Goal: Task Accomplishment & Management: Manage account settings

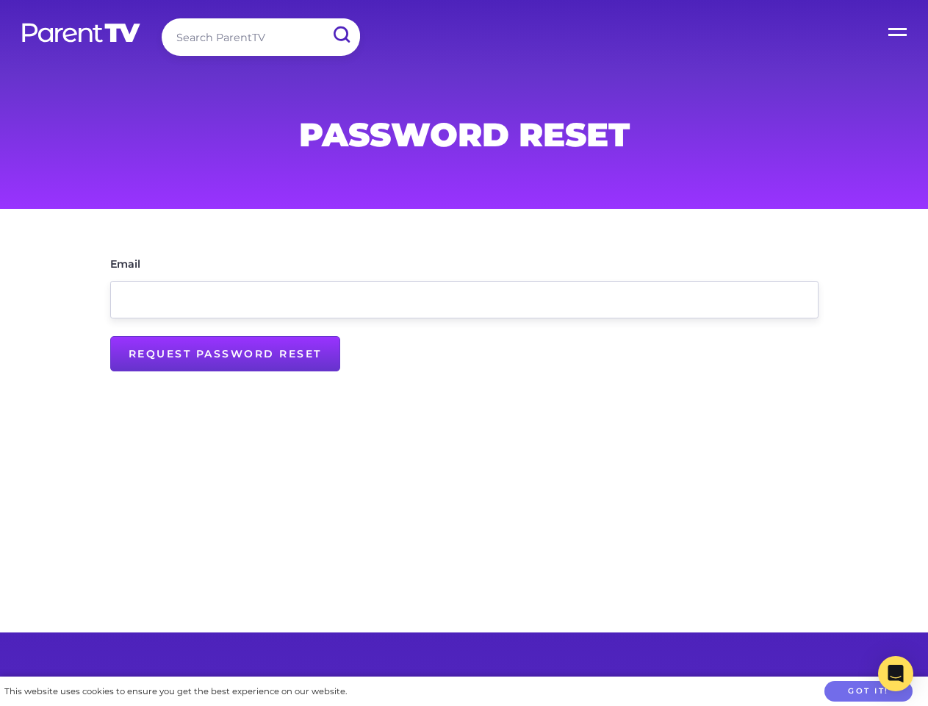
click at [225, 354] on input "Request Password Reset" at bounding box center [225, 353] width 230 height 35
type input "Send password reset email..."
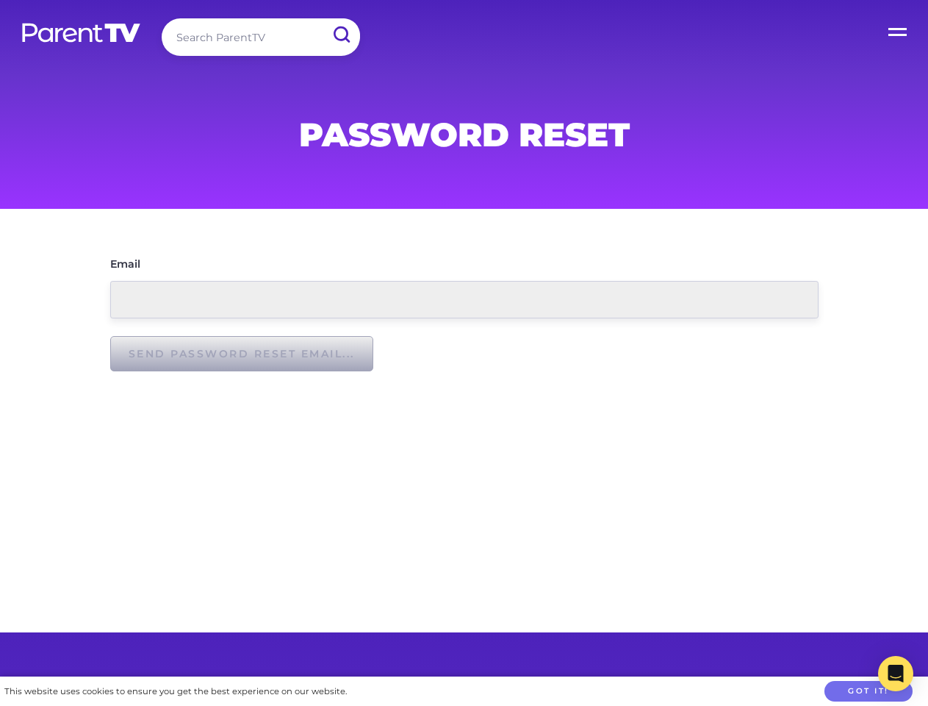
click at [869, 691] on button "Got it!" at bounding box center [869, 691] width 88 height 21
click at [896, 673] on icon "Open Intercom Messenger" at bounding box center [896, 673] width 15 height 18
